Goal: Browse casually

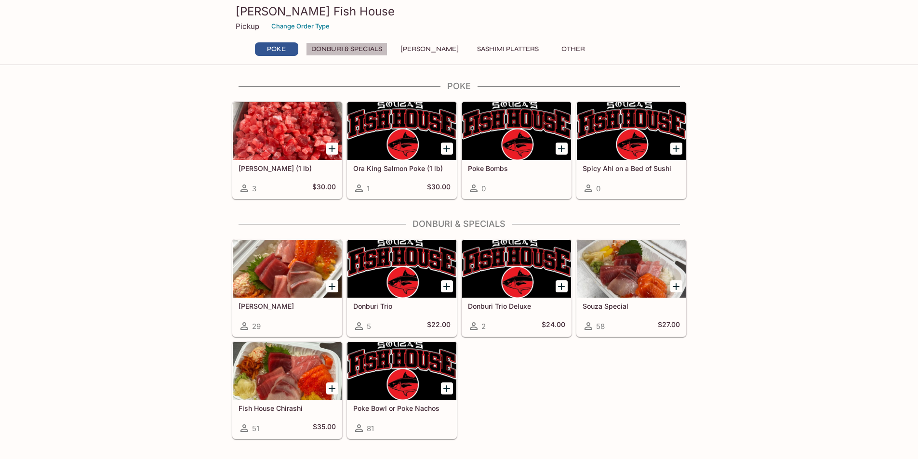
click at [343, 49] on button "Donburi & Specials" at bounding box center [346, 48] width 81 height 13
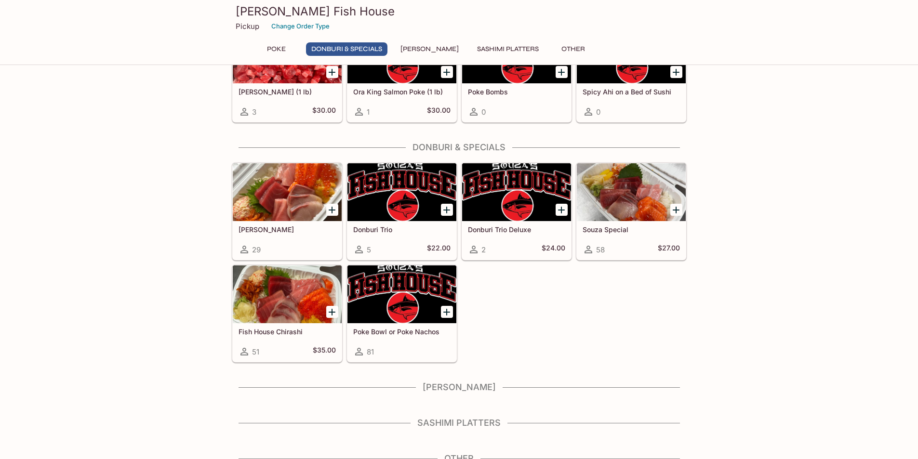
scroll to position [87, 0]
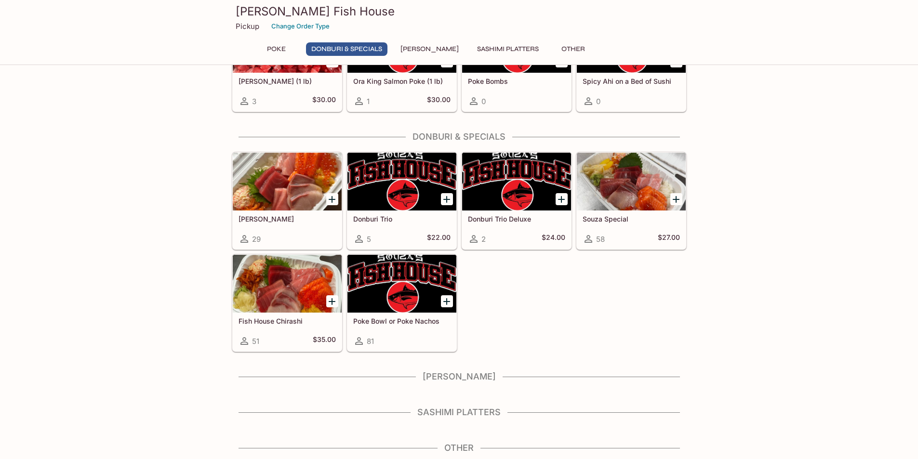
click at [422, 50] on button "[PERSON_NAME]" at bounding box center [429, 48] width 69 height 13
click at [477, 50] on button "Sashimi Platters" at bounding box center [508, 48] width 72 height 13
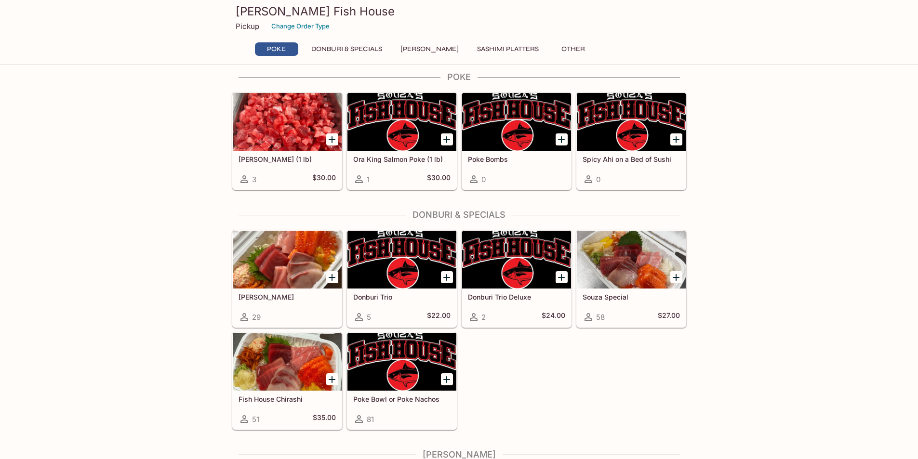
scroll to position [0, 0]
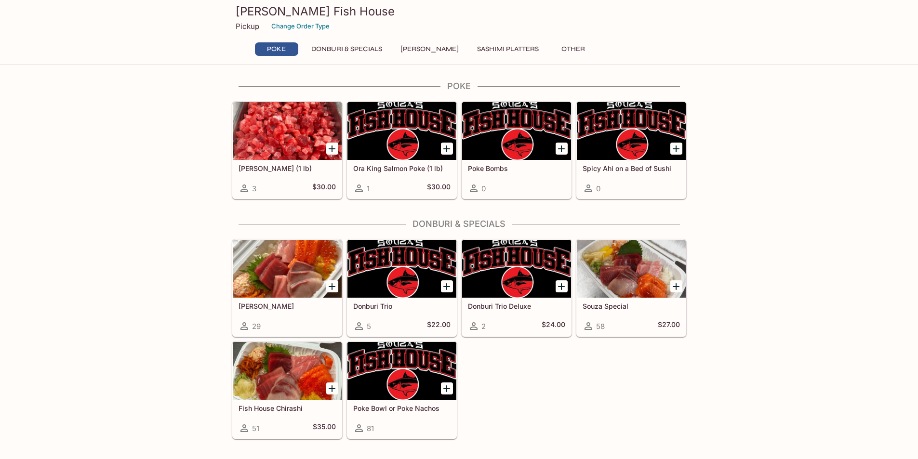
click at [332, 44] on button "Donburi & Specials" at bounding box center [346, 48] width 81 height 13
click at [406, 277] on div at bounding box center [401, 269] width 109 height 58
